Goal: Task Accomplishment & Management: Use online tool/utility

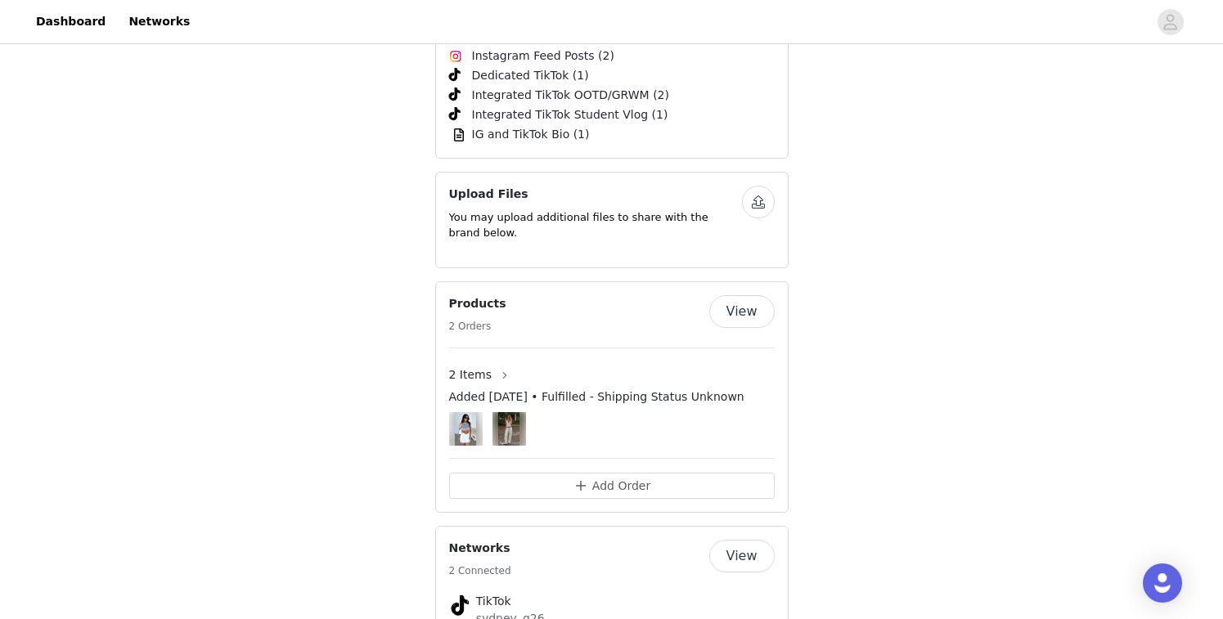
scroll to position [2233, 0]
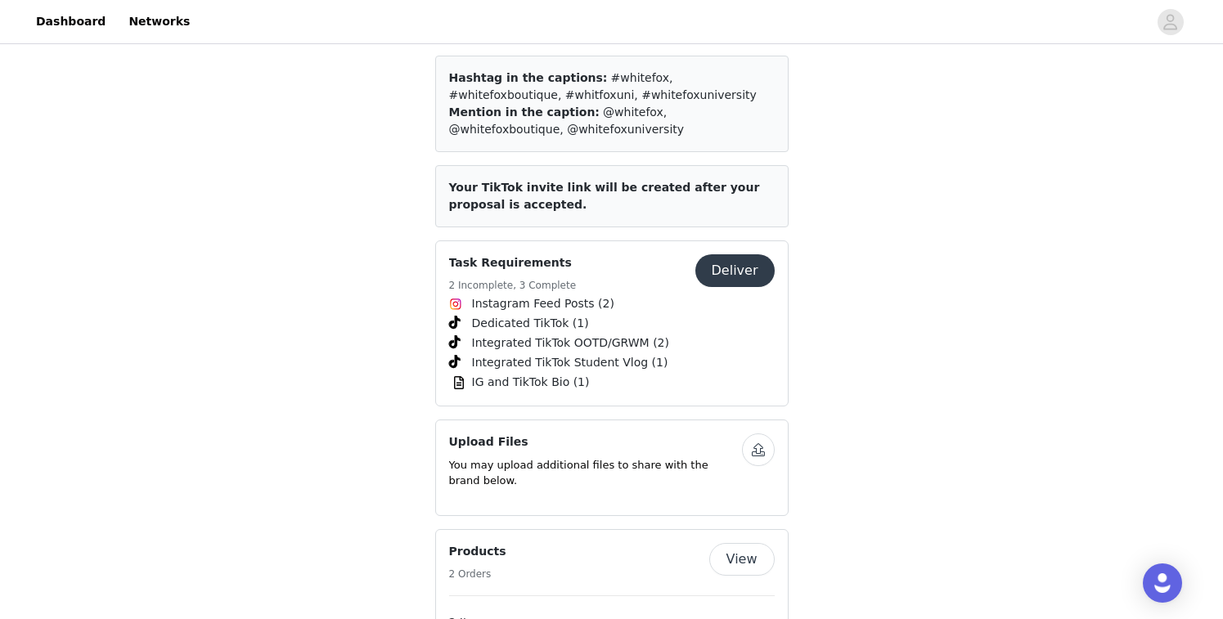
click at [736, 254] on button "Deliver" at bounding box center [734, 270] width 79 height 33
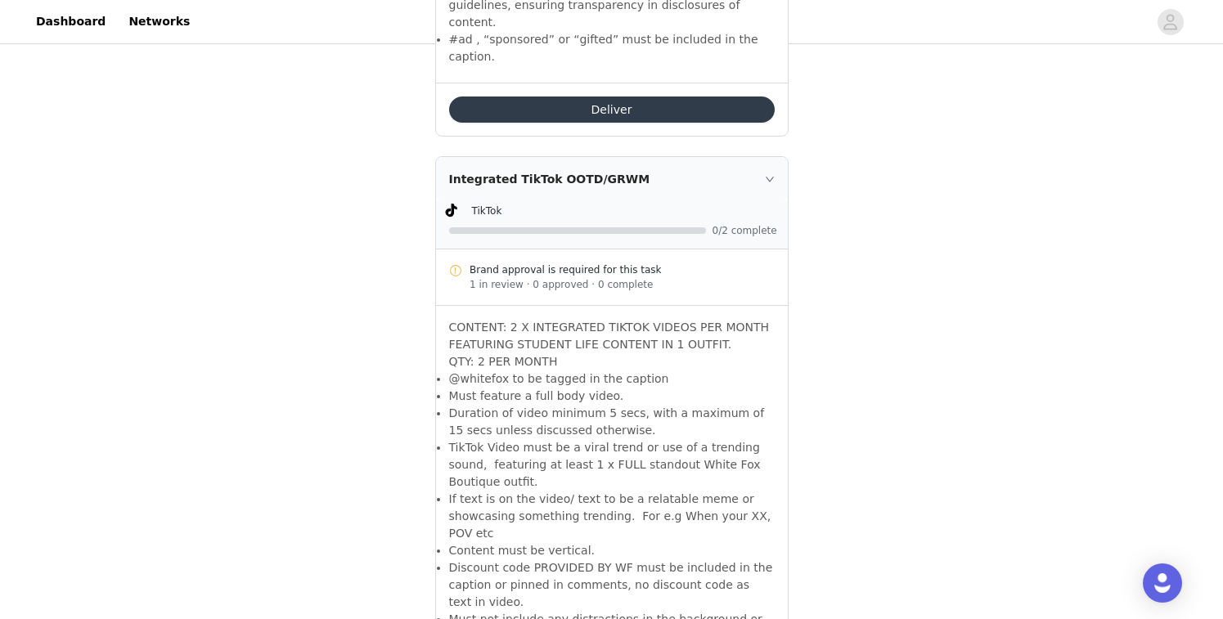
scroll to position [1874, 0]
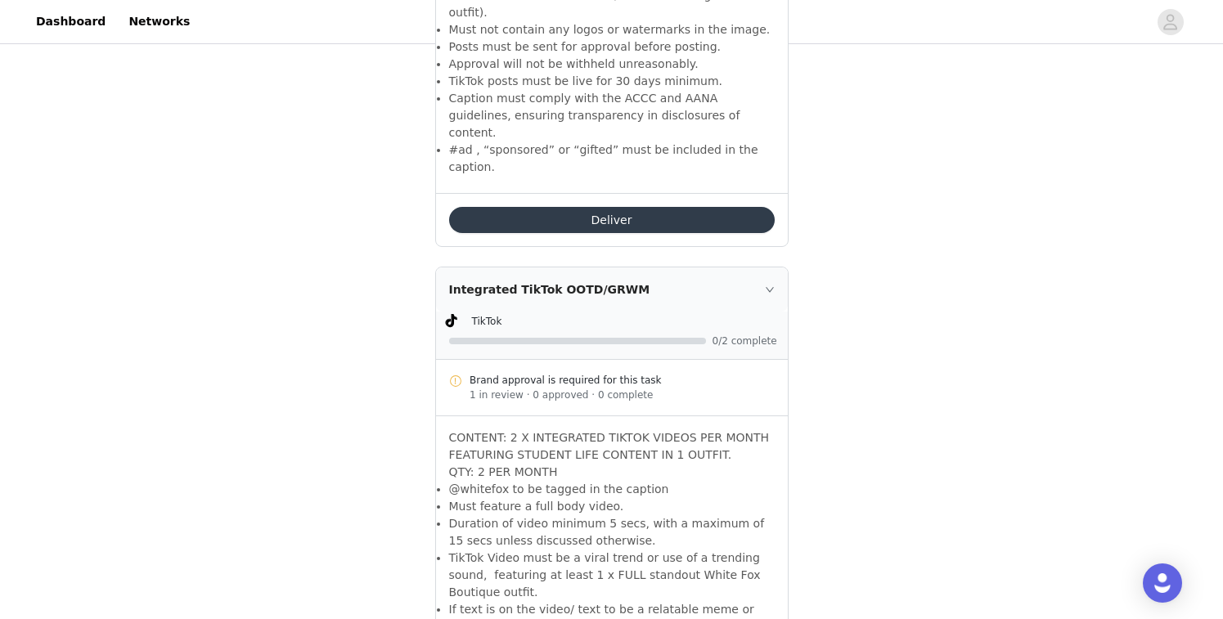
click at [702, 312] on div "TikTok" at bounding box center [625, 320] width 306 height 17
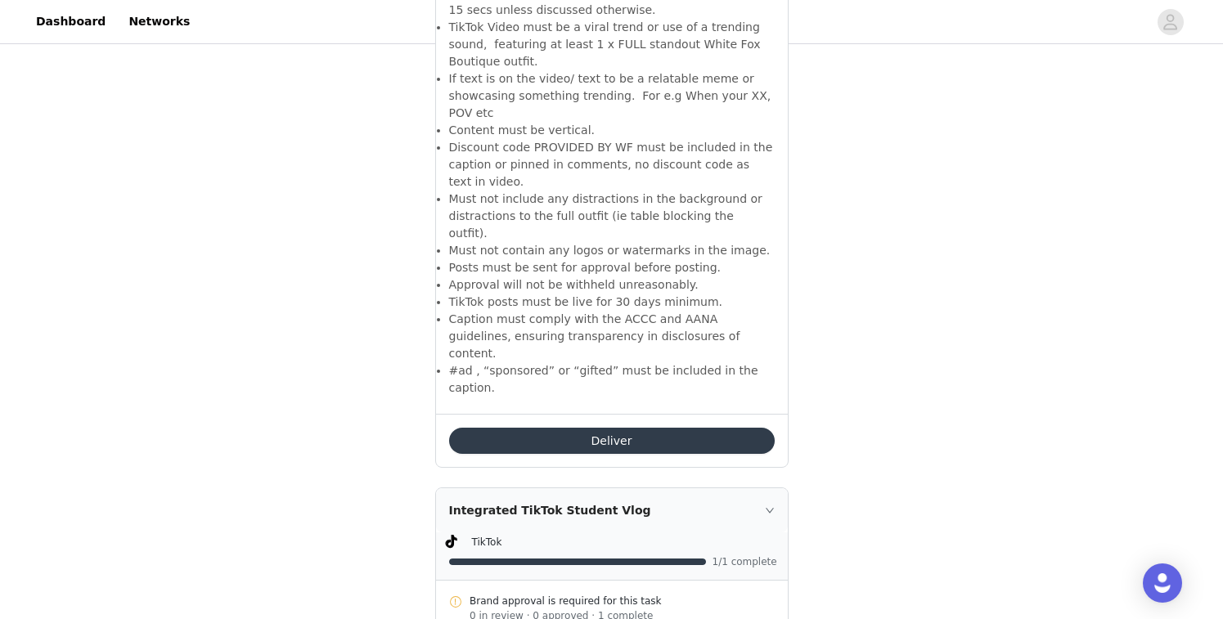
scroll to position [2501, 0]
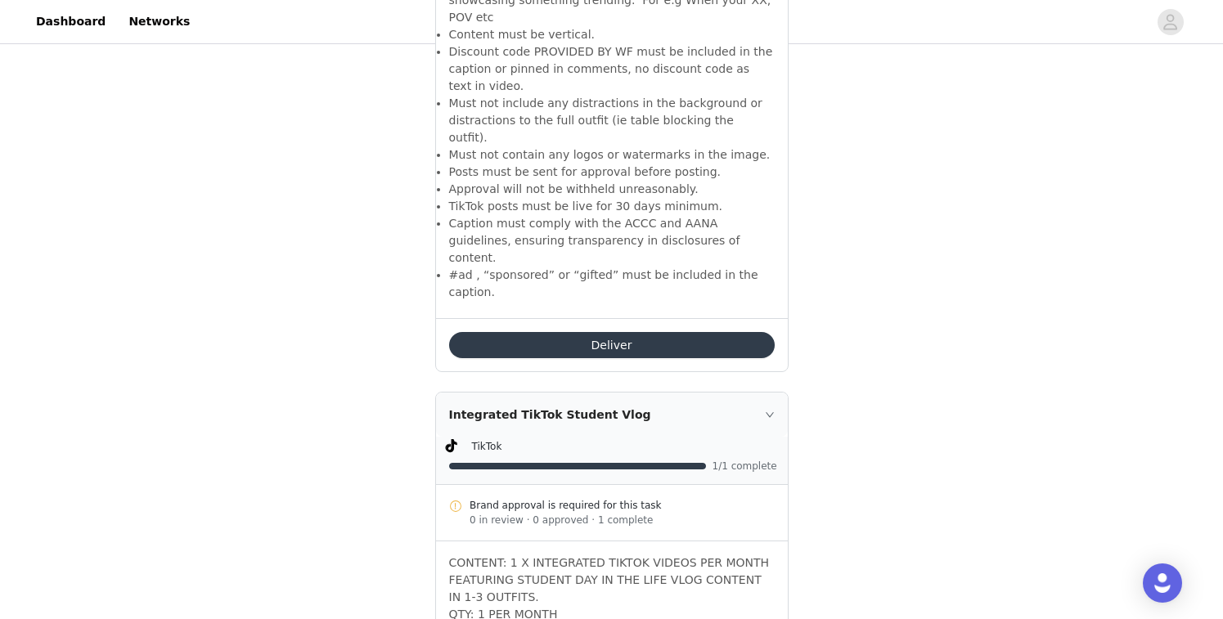
click at [704, 332] on button "Deliver" at bounding box center [611, 345] width 325 height 26
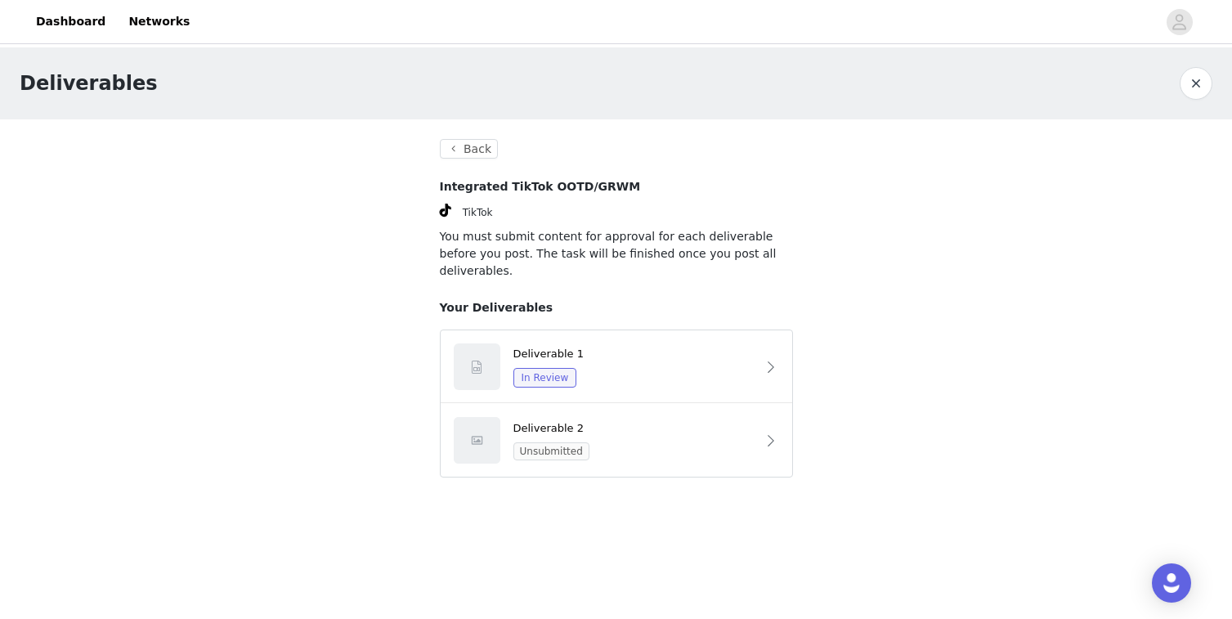
click at [1198, 77] on button "button" at bounding box center [1196, 83] width 33 height 33
